Goal: Task Accomplishment & Management: Manage account settings

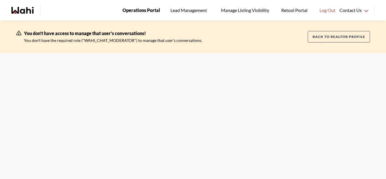
click at [135, 14] on link "Operations Portal" at bounding box center [142, 10] width 46 height 21
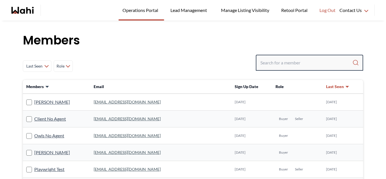
click at [302, 66] on input "Search input" at bounding box center [306, 63] width 92 height 10
type input "[PERSON_NAME]"
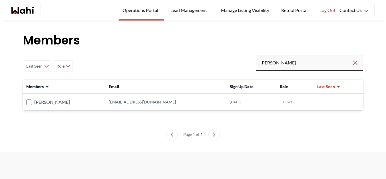
click at [86, 99] on div "[PERSON_NAME]" at bounding box center [64, 102] width 76 height 7
click at [30, 103] on rect at bounding box center [29, 102] width 5 height 5
click at [26, 102] on input "[PERSON_NAME]" at bounding box center [26, 101] width 0 height 4
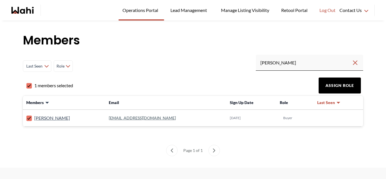
click at [347, 85] on button "Assign Role" at bounding box center [340, 86] width 42 height 16
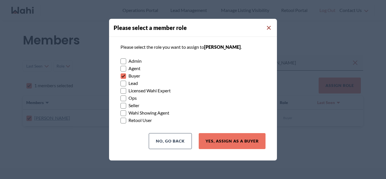
click at [270, 26] on icon "Close Modal" at bounding box center [269, 28] width 4 height 4
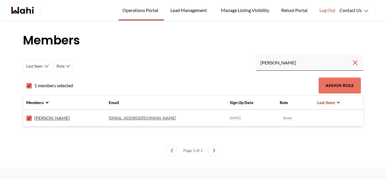
click at [174, 123] on td "[EMAIL_ADDRESS][DOMAIN_NAME]" at bounding box center [165, 118] width 121 height 17
click at [113, 119] on link "[EMAIL_ADDRESS][DOMAIN_NAME]" at bounding box center [142, 118] width 67 height 5
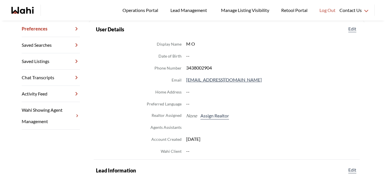
scroll to position [87, 0]
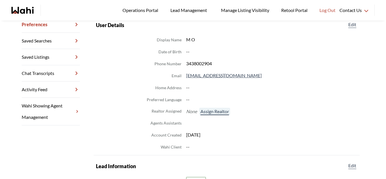
click at [221, 113] on button "Assign Realtor" at bounding box center [214, 111] width 31 height 7
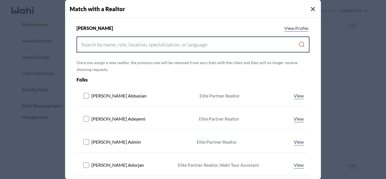
click at [133, 43] on input "Search input" at bounding box center [189, 44] width 217 height 10
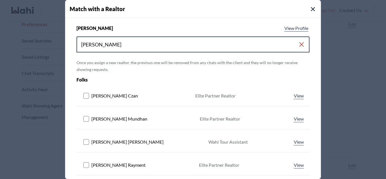
type input "[PERSON_NAME]"
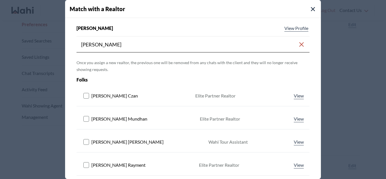
click at [85, 96] on rect at bounding box center [86, 95] width 5 height 5
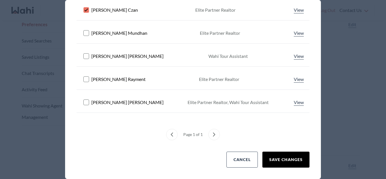
click at [290, 152] on button "Save Changes" at bounding box center [285, 160] width 47 height 16
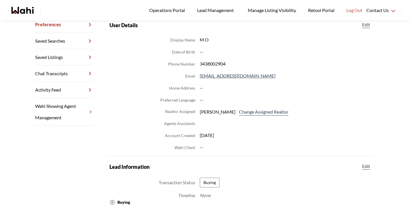
click at [320, 51] on dd "--" at bounding box center [285, 51] width 171 height 7
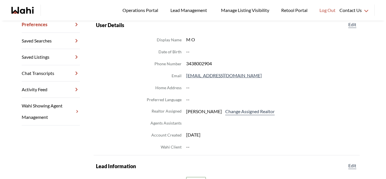
click at [311, 55] on dl "Display Name M O Date of Birth -- Phone Number 3438002904 Email [EMAIL_ADDRESS]…" at bounding box center [227, 93] width 262 height 115
